Goal: Task Accomplishment & Management: Complete application form

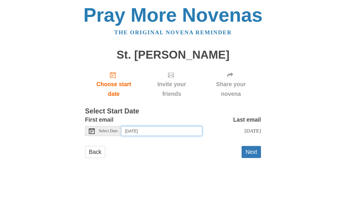
click at [142, 128] on input "Sunday, October 12th" at bounding box center [161, 131] width 81 height 10
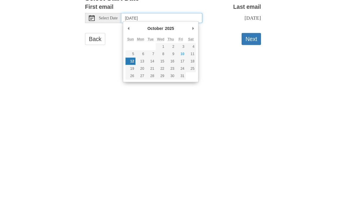
type input "Saturday, October 11th"
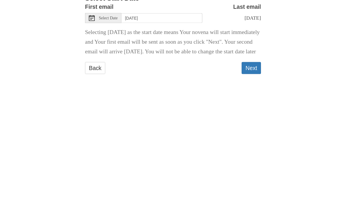
scroll to position [2, 0]
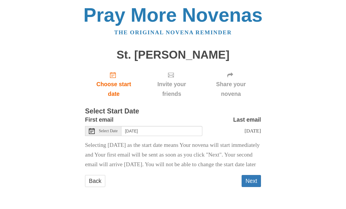
click at [252, 187] on button "Next" at bounding box center [250, 181] width 19 height 12
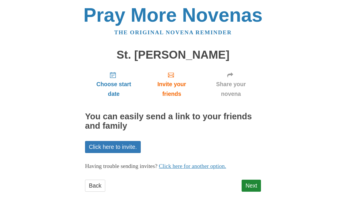
click at [251, 188] on link "Next" at bounding box center [250, 186] width 19 height 12
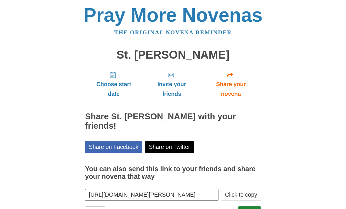
scroll to position [14, 0]
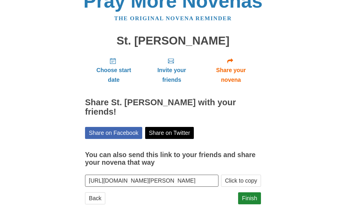
click at [253, 192] on link "Finish" at bounding box center [249, 198] width 23 height 12
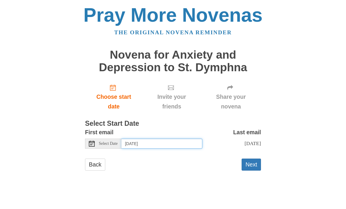
click at [162, 144] on input "[DATE]" at bounding box center [161, 144] width 81 height 10
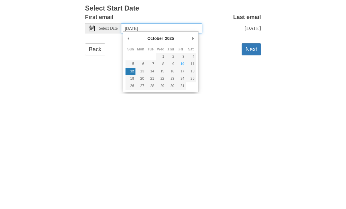
type input "Saturday, October 11th"
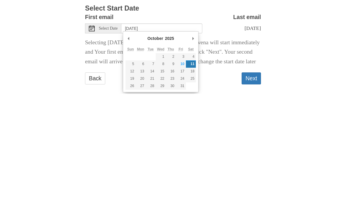
scroll to position [14, 0]
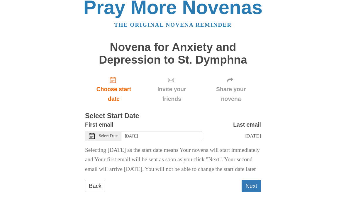
click at [254, 188] on button "Next" at bounding box center [250, 186] width 19 height 12
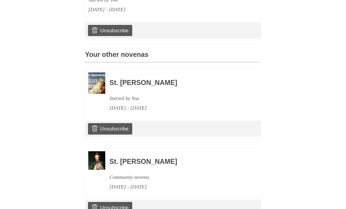
scroll to position [253, 0]
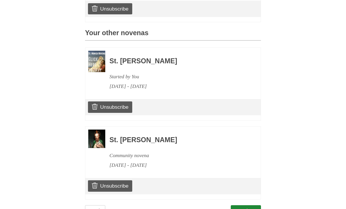
click at [117, 180] on link "Unsubscribe" at bounding box center [110, 185] width 44 height 11
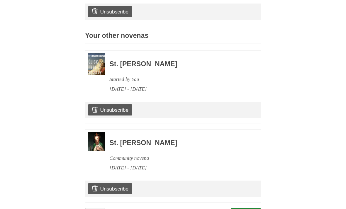
scroll to position [280, 0]
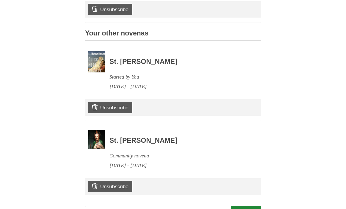
click at [246, 209] on link "Continue" at bounding box center [246, 212] width 30 height 12
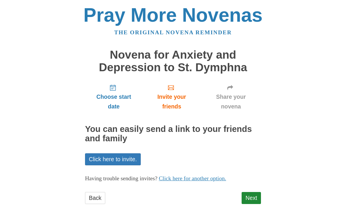
scroll to position [9, 0]
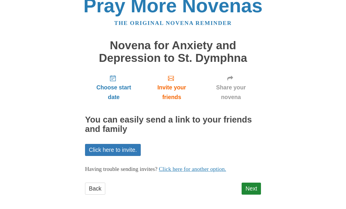
click at [254, 191] on link "Next" at bounding box center [250, 189] width 19 height 12
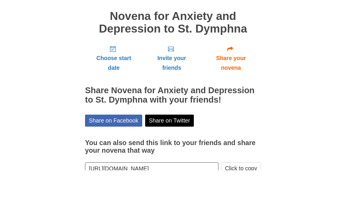
scroll to position [17, 0]
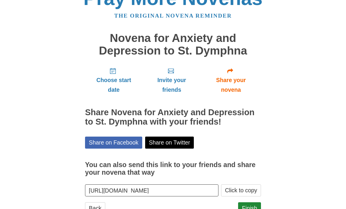
click at [251, 208] on link "Finish" at bounding box center [249, 208] width 23 height 12
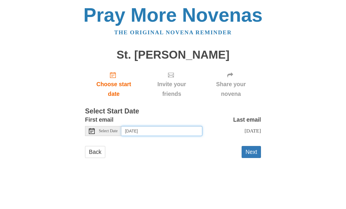
click at [179, 130] on input "Sunday, October 12th" at bounding box center [161, 131] width 81 height 10
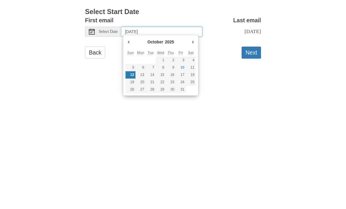
type input "Saturday, October 11th"
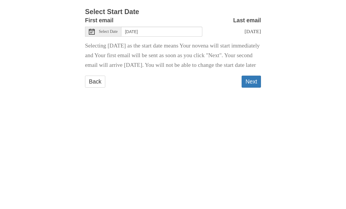
scroll to position [2, 0]
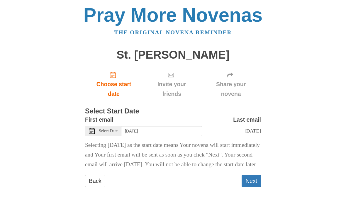
click at [256, 187] on button "Next" at bounding box center [250, 181] width 19 height 12
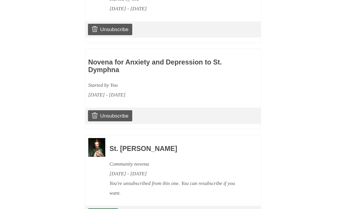
scroll to position [336, 0]
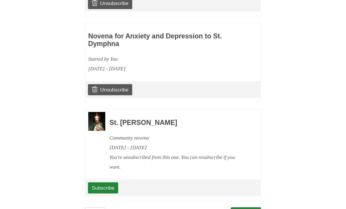
click at [249, 207] on link "Continue" at bounding box center [246, 213] width 30 height 12
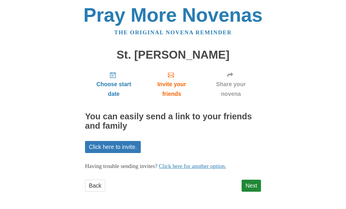
click at [256, 186] on link "Next" at bounding box center [250, 186] width 19 height 12
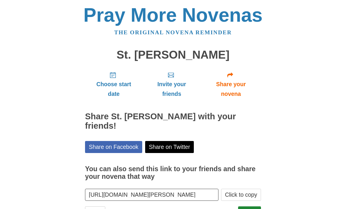
click at [251, 206] on link "Finish" at bounding box center [249, 212] width 23 height 12
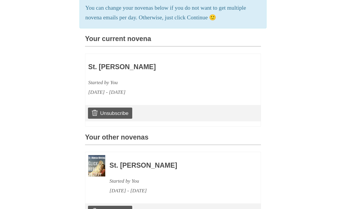
scroll to position [142, 0]
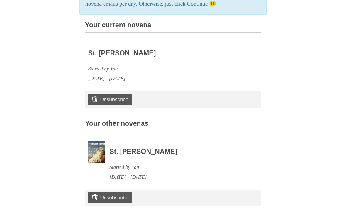
click at [127, 151] on h3 "St. Monica Novena" at bounding box center [176, 152] width 135 height 8
click at [130, 150] on h3 "St. Monica Novena" at bounding box center [176, 152] width 135 height 8
click at [120, 151] on h3 "St. Monica Novena" at bounding box center [176, 152] width 135 height 8
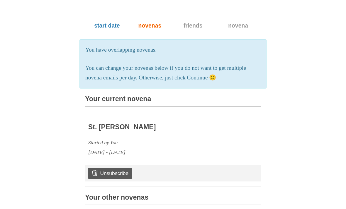
scroll to position [0, 0]
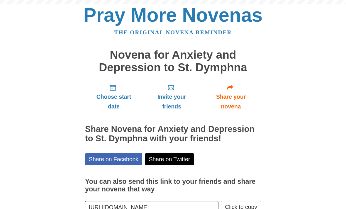
scroll to position [35, 0]
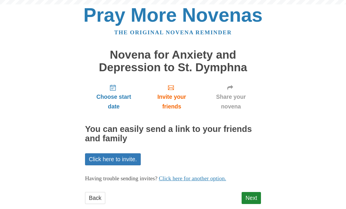
scroll to position [9, 0]
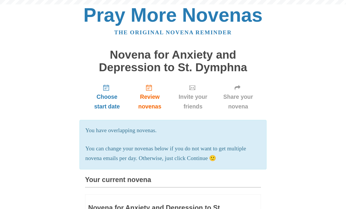
scroll to position [299, 0]
